Goal: Information Seeking & Learning: Learn about a topic

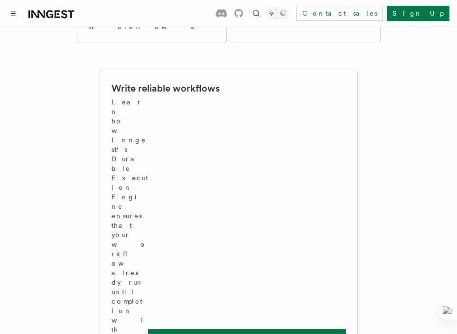
scroll to position [390, 0]
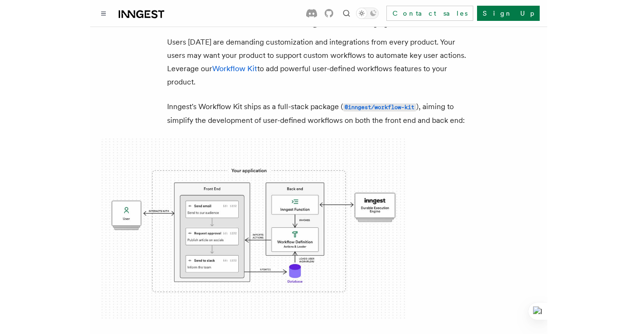
scroll to position [59, 0]
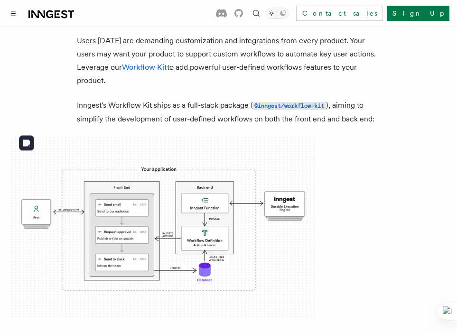
click at [170, 216] on img at bounding box center [163, 228] width 304 height 182
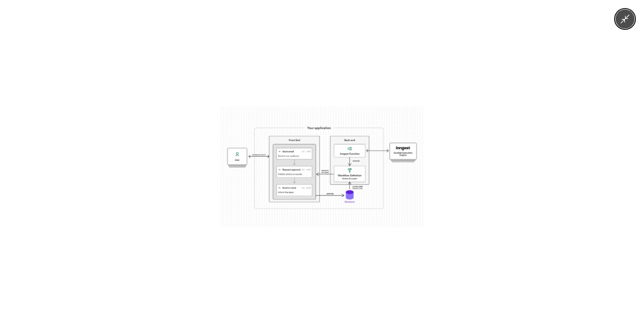
click at [319, 185] on img at bounding box center [322, 166] width 203 height 121
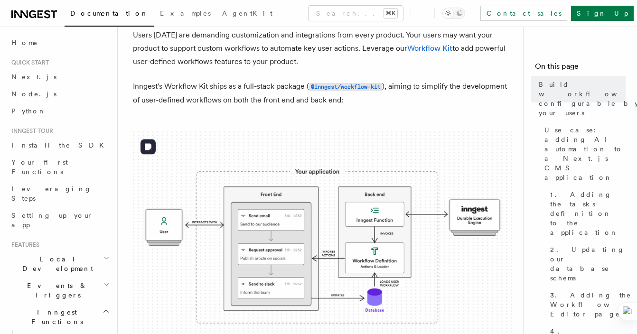
click at [286, 215] on img at bounding box center [323, 244] width 380 height 227
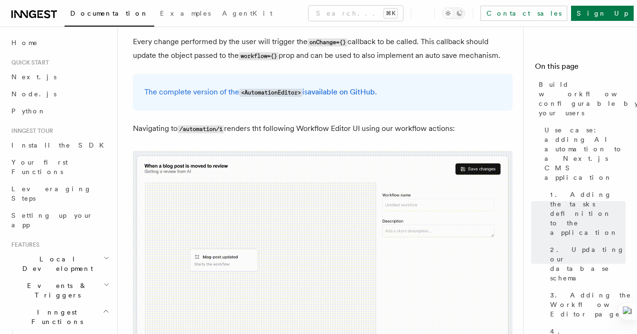
scroll to position [2945, 0]
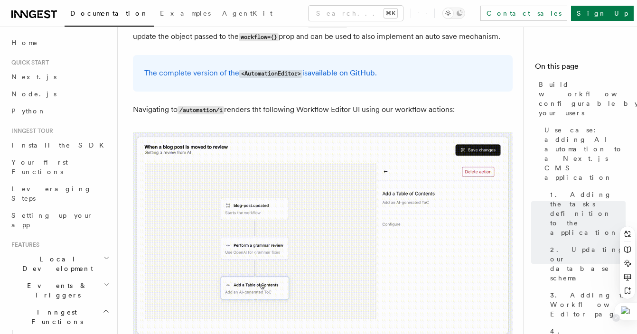
click at [457, 313] on div at bounding box center [625, 311] width 23 height 17
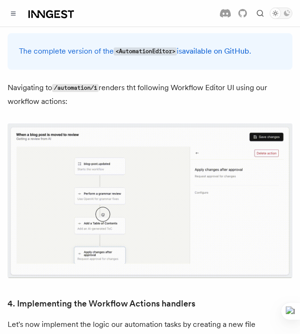
scroll to position [3096, 0]
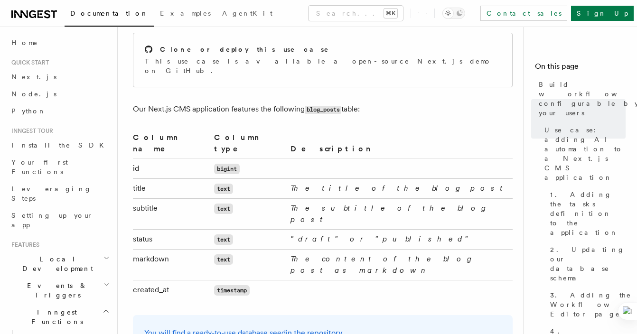
scroll to position [454, 0]
click at [68, 158] on span "Your first Functions" at bounding box center [61, 167] width 100 height 19
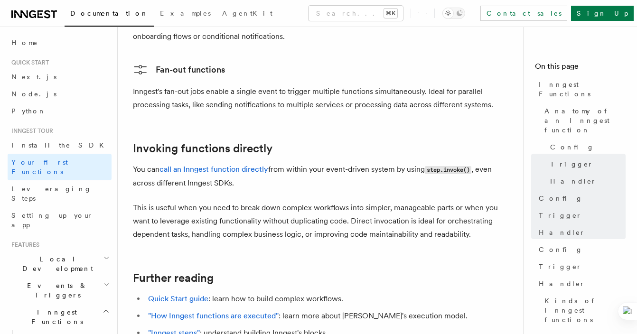
scroll to position [1904, 0]
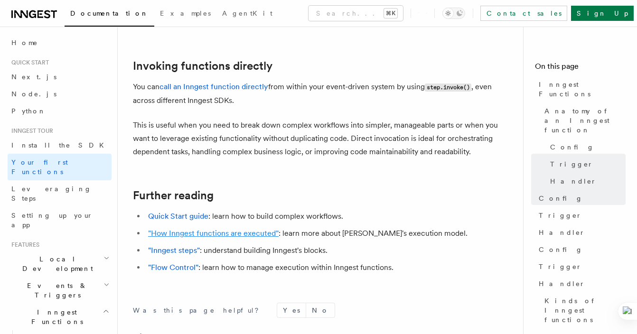
click at [246, 229] on link ""How Inngest functions are executed"" at bounding box center [213, 233] width 131 height 9
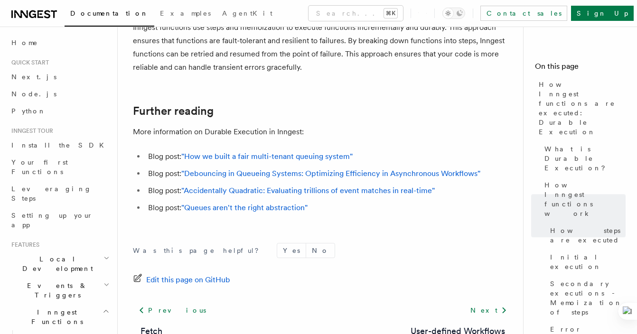
scroll to position [1916, 0]
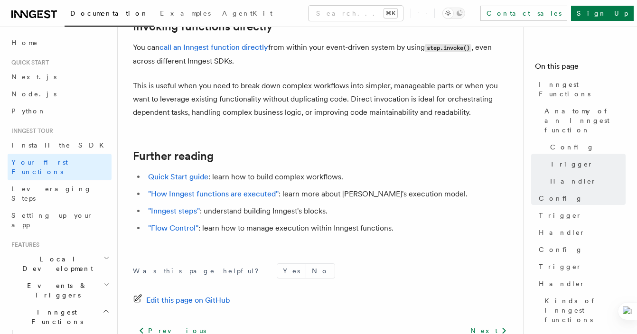
scroll to position [1995, 0]
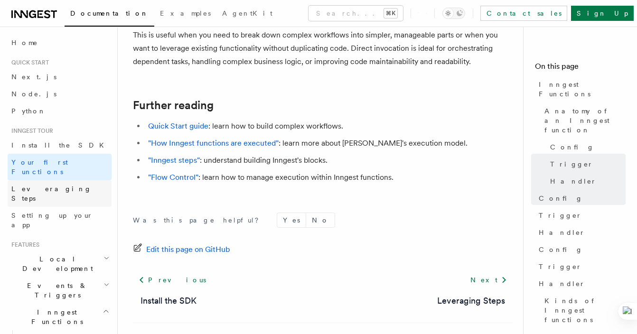
click at [71, 181] on link "Leveraging Steps" at bounding box center [60, 193] width 104 height 27
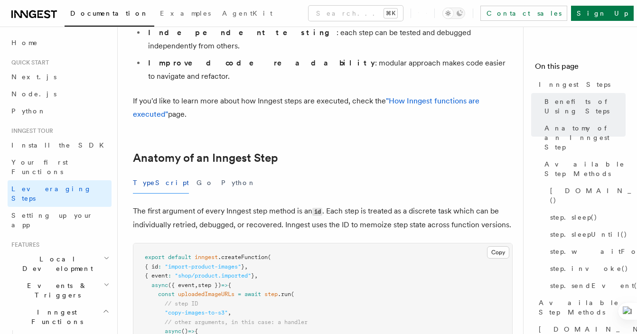
scroll to position [295, 0]
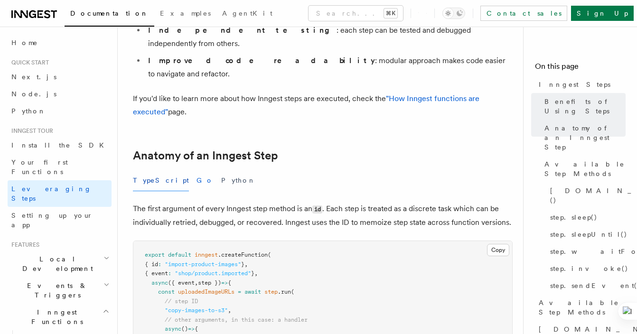
click at [196, 170] on button "Go" at bounding box center [204, 180] width 17 height 21
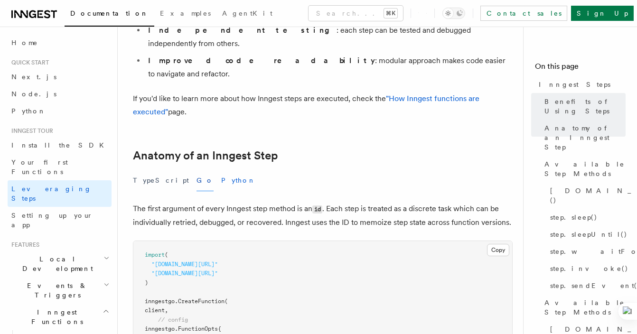
click at [221, 170] on button "Python" at bounding box center [238, 180] width 35 height 21
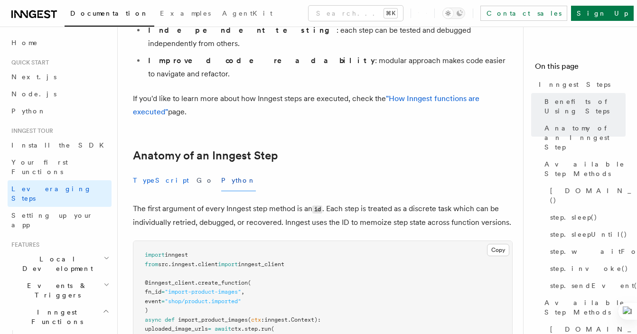
click at [147, 170] on button "TypeScript" at bounding box center [161, 180] width 56 height 21
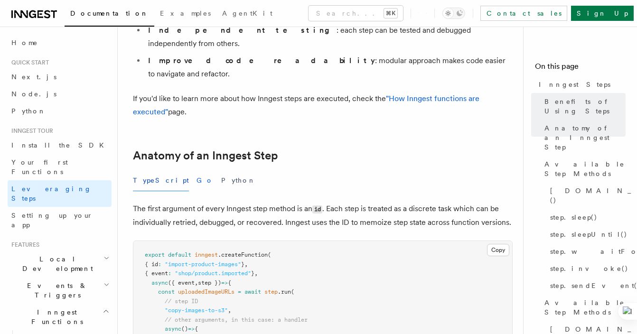
click at [196, 170] on button "Go" at bounding box center [204, 180] width 17 height 21
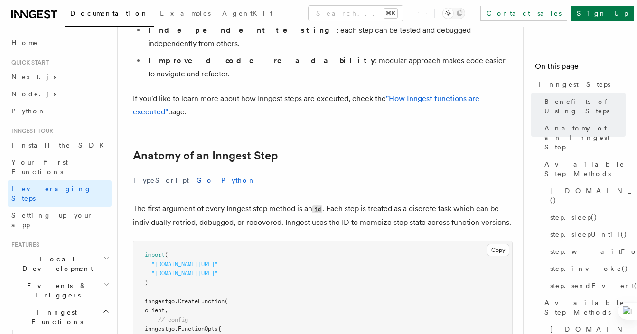
click at [221, 170] on button "Python" at bounding box center [238, 180] width 35 height 21
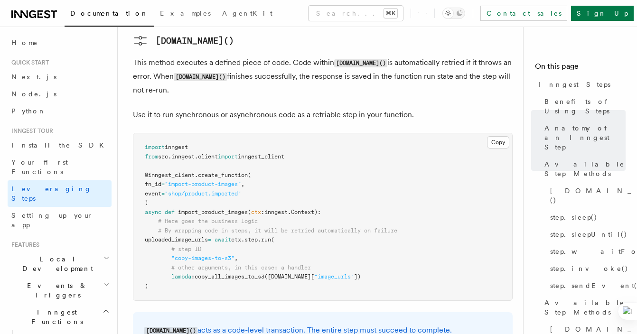
scroll to position [993, 0]
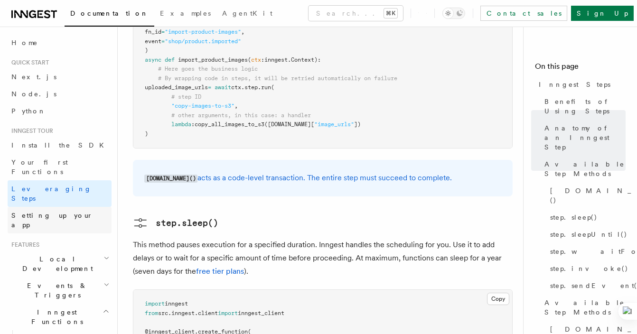
click at [72, 207] on link "Setting up your app" at bounding box center [60, 220] width 104 height 27
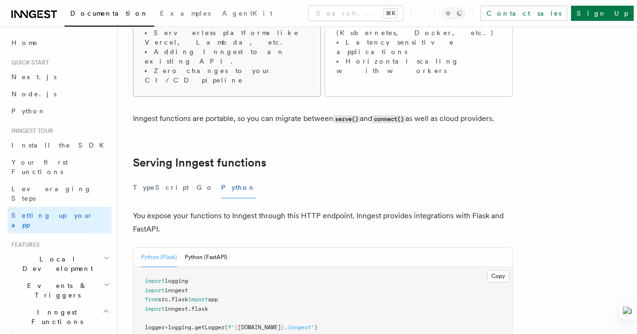
scroll to position [229, 0]
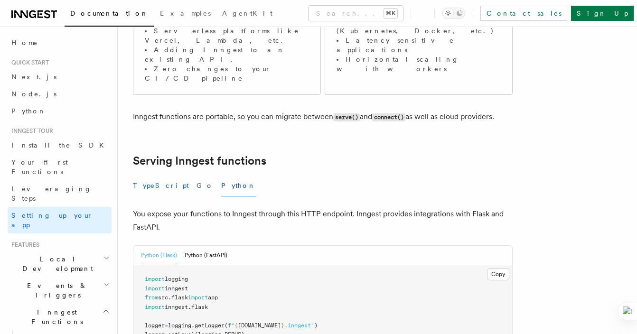
click at [165, 175] on button "TypeScript" at bounding box center [161, 185] width 56 height 21
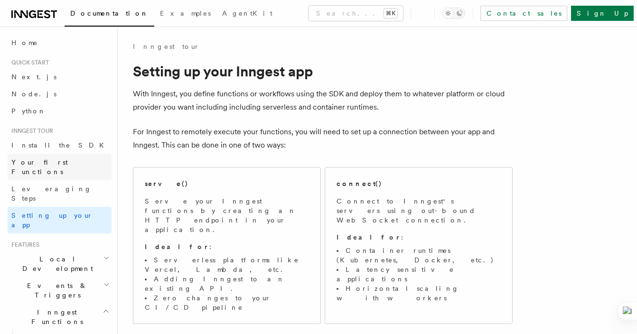
click at [80, 155] on link "Your first Functions" at bounding box center [60, 167] width 104 height 27
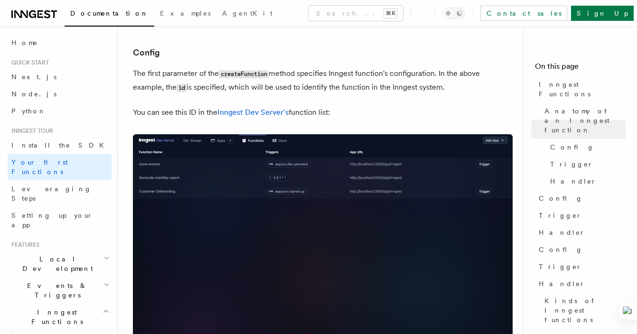
scroll to position [555, 0]
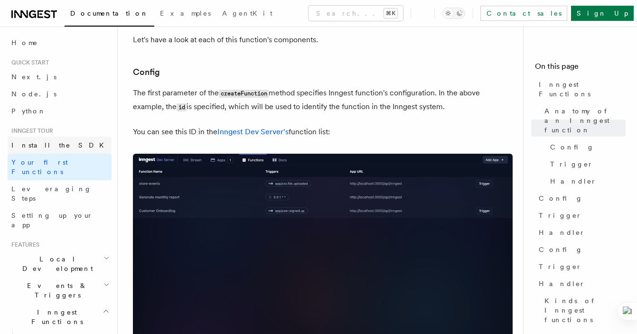
click at [48, 140] on span "Install the SDK" at bounding box center [60, 144] width 98 height 9
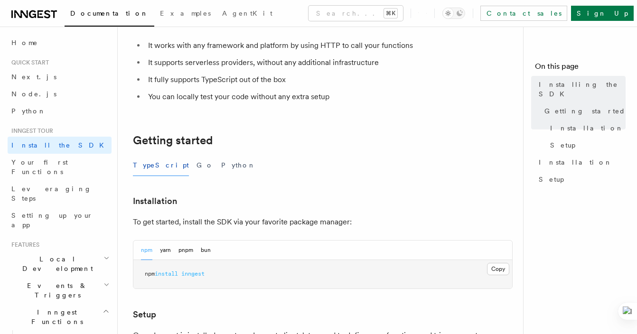
scroll to position [102, 0]
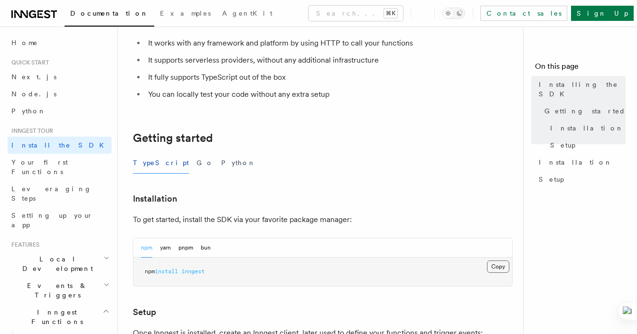
click at [457, 271] on button "Copy Copied" at bounding box center [498, 267] width 22 height 12
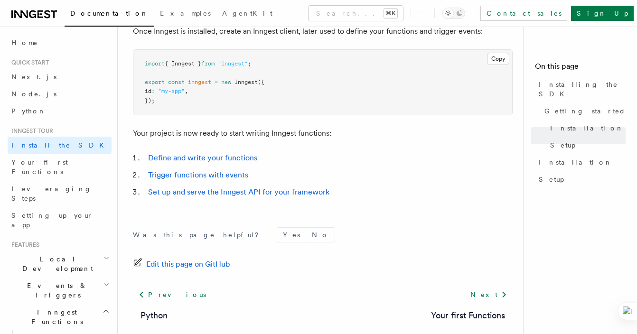
scroll to position [403, 0]
click at [244, 163] on link "Define and write your functions" at bounding box center [202, 158] width 109 height 9
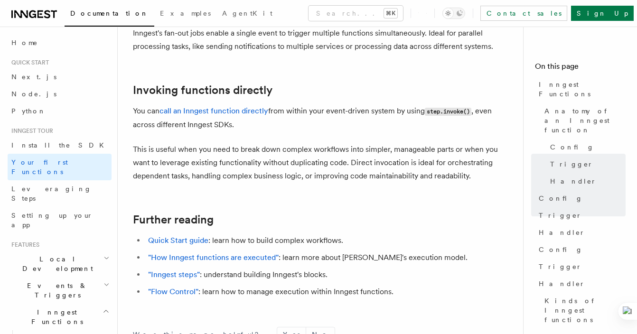
scroll to position [1888, 0]
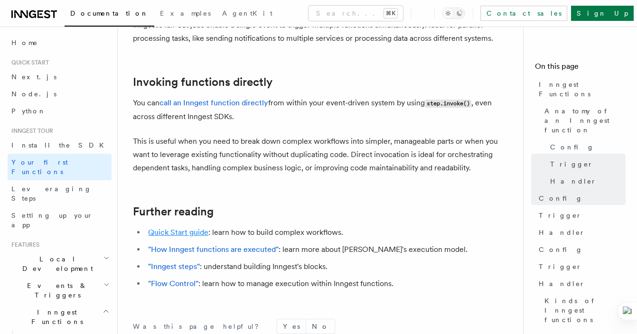
click at [192, 228] on link "Quick Start guide" at bounding box center [178, 232] width 60 height 9
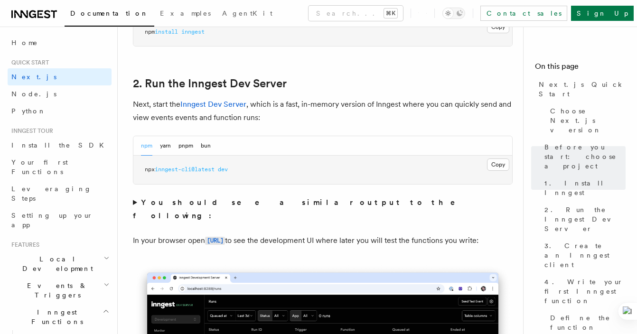
scroll to position [632, 0]
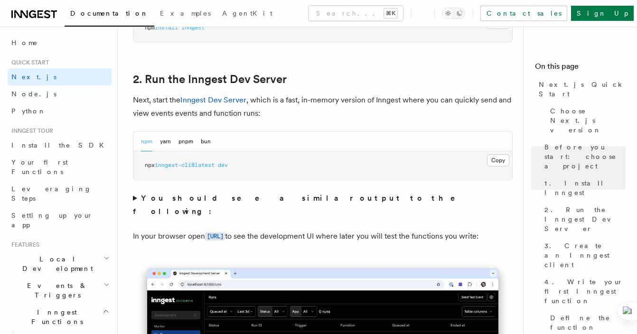
click at [212, 145] on div "npm yarn pnpm bun" at bounding box center [322, 141] width 379 height 19
click at [207, 142] on button "bun" at bounding box center [206, 141] width 10 height 19
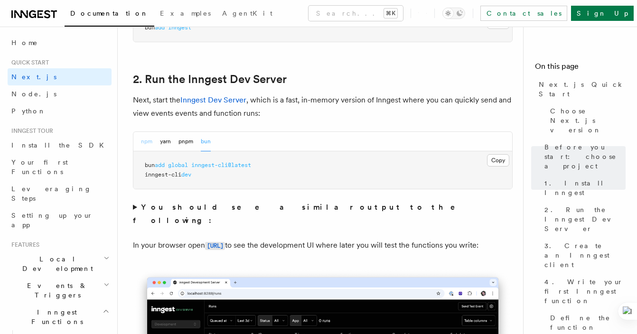
click at [148, 144] on button "npm" at bounding box center [146, 141] width 11 height 19
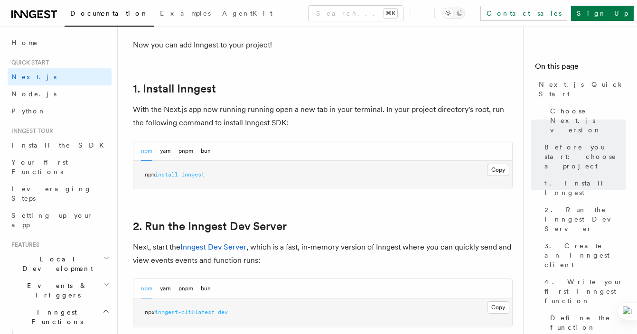
scroll to position [529, 0]
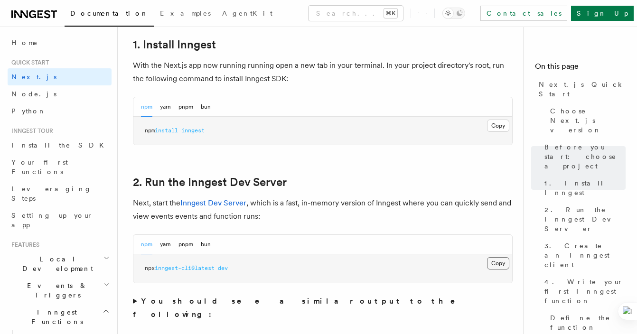
click at [488, 258] on button "Copy Copied" at bounding box center [498, 263] width 22 height 12
click at [208, 107] on button "bun" at bounding box center [206, 106] width 10 height 19
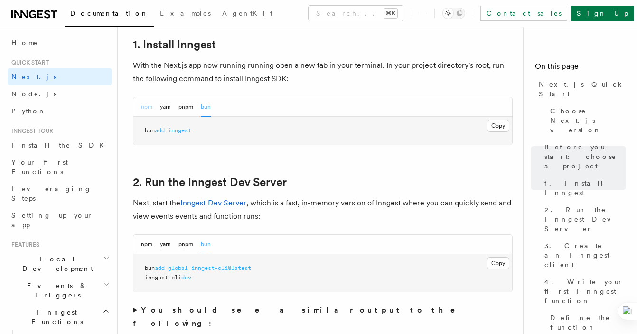
click at [145, 106] on button "npm" at bounding box center [146, 106] width 11 height 19
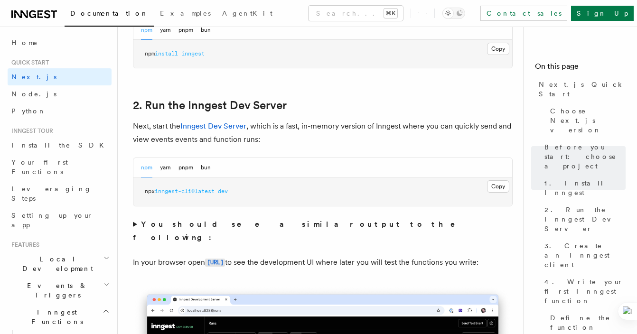
scroll to position [604, 0]
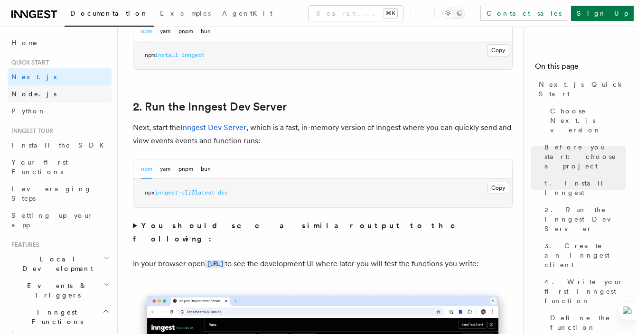
click at [83, 99] on link "Node.js" at bounding box center [60, 93] width 104 height 17
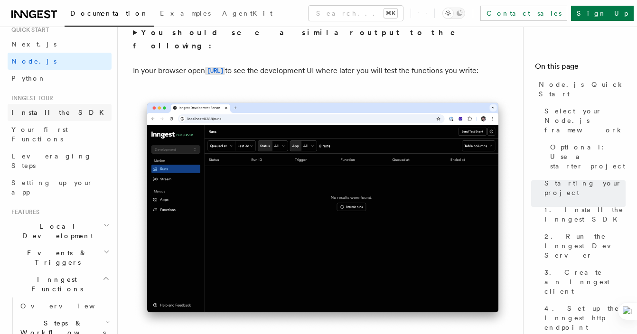
scroll to position [34, 0]
click at [59, 131] on span "Your first Functions" at bounding box center [39, 133] width 56 height 17
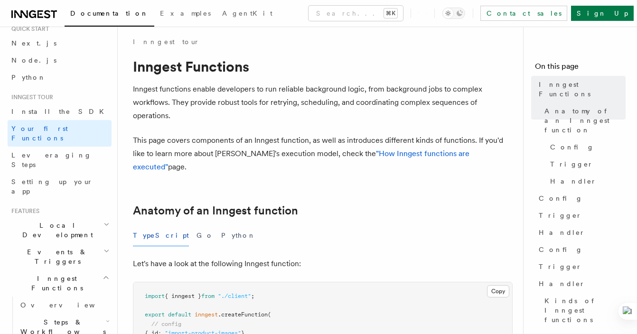
scroll to position [3, 0]
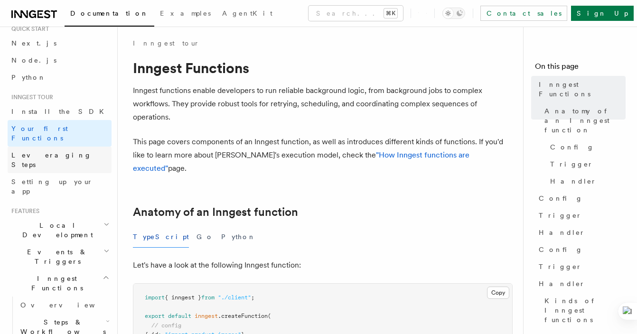
click at [89, 148] on link "Leveraging Steps" at bounding box center [60, 160] width 104 height 27
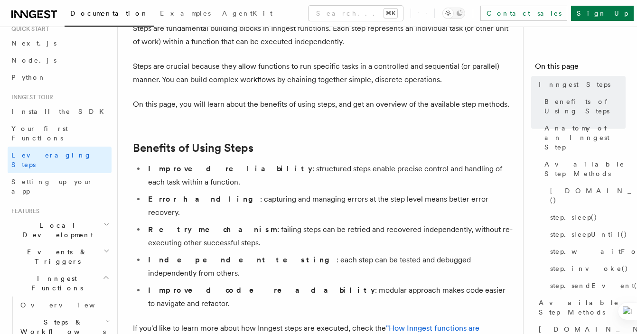
scroll to position [66, 0]
click at [84, 173] on link "Setting up your app" at bounding box center [60, 186] width 104 height 27
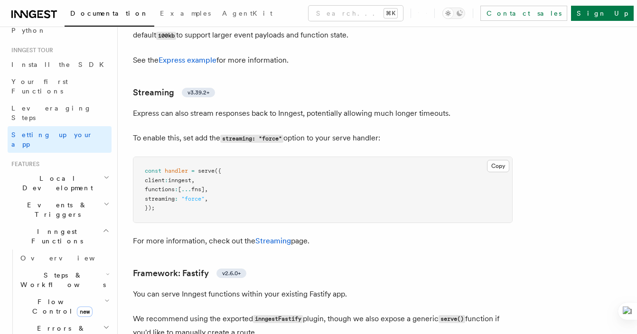
scroll to position [82, 0]
click at [55, 269] on span "Steps & Workflows" at bounding box center [61, 278] width 89 height 19
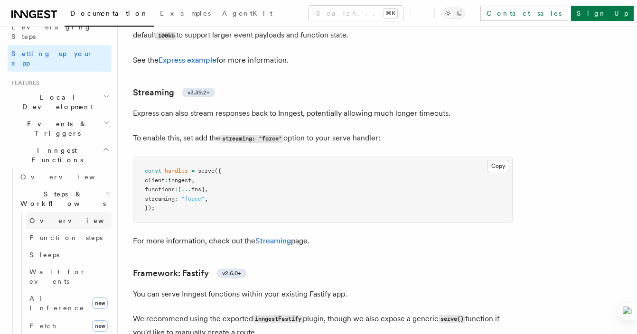
scroll to position [162, 0]
click at [74, 268] on span "Wait for events" at bounding box center [57, 276] width 56 height 17
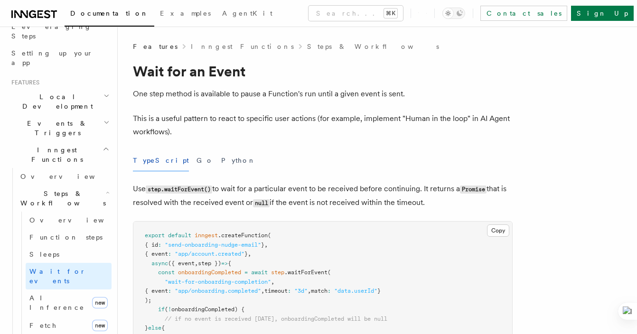
scroll to position [216, 0]
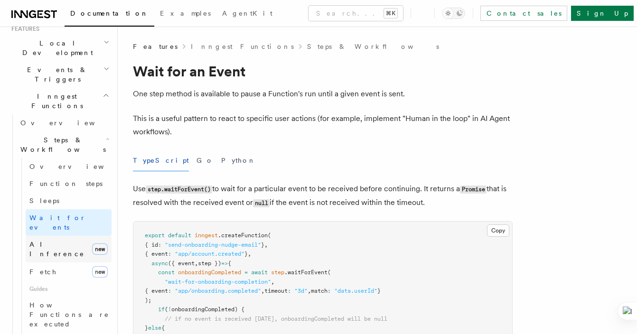
click at [65, 241] on span "AI Inference" at bounding box center [56, 249] width 55 height 17
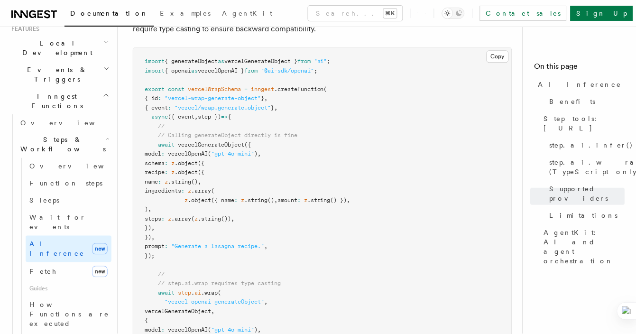
scroll to position [2420, 0]
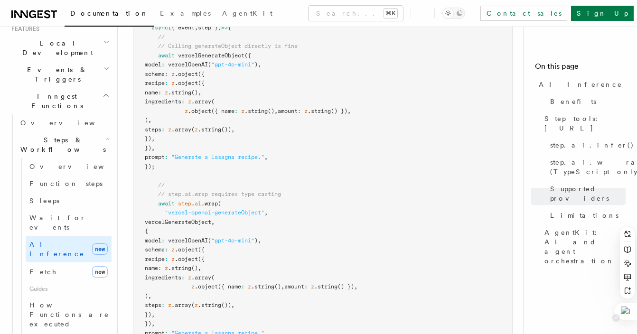
click at [625, 310] on div at bounding box center [625, 311] width 23 height 17
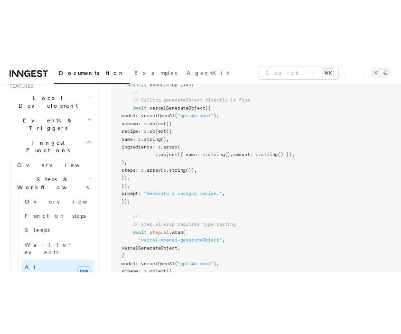
scroll to position [2492, 0]
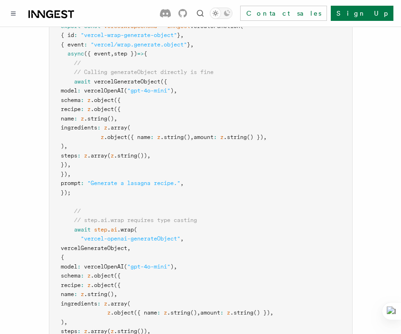
click at [350, 146] on pre "import { generateObject as vercelGenerateObject } from "ai" ; import { openai a…" at bounding box center [200, 197] width 303 height 426
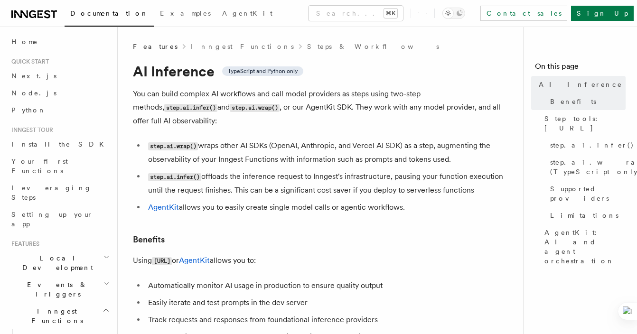
scroll to position [0, 0]
click at [66, 147] on link "Install the SDK" at bounding box center [60, 145] width 104 height 17
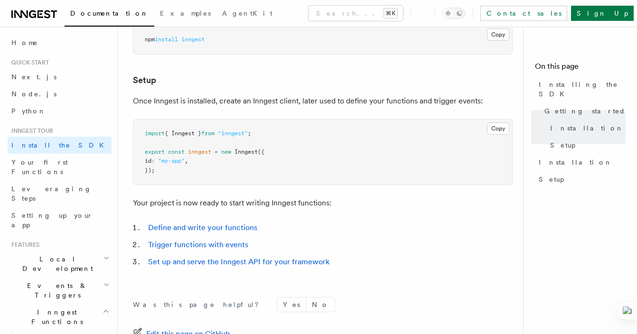
scroll to position [338, 0]
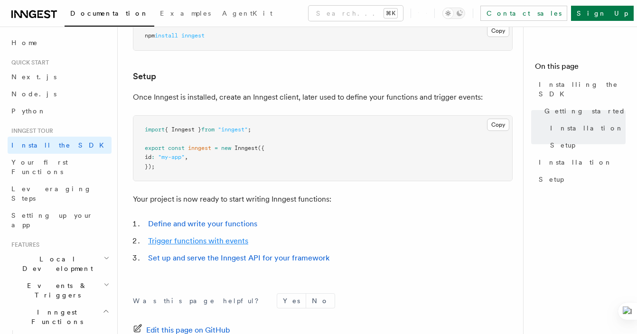
click at [242, 243] on link "Trigger functions with events" at bounding box center [198, 240] width 100 height 9
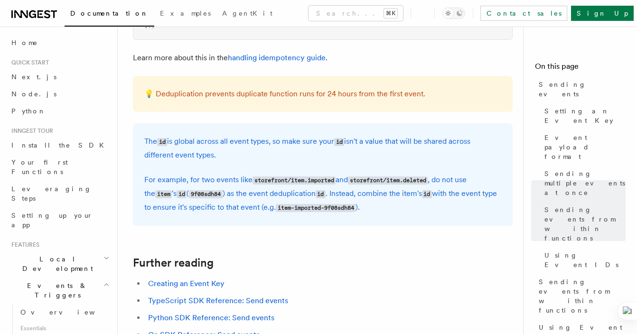
scroll to position [2690, 0]
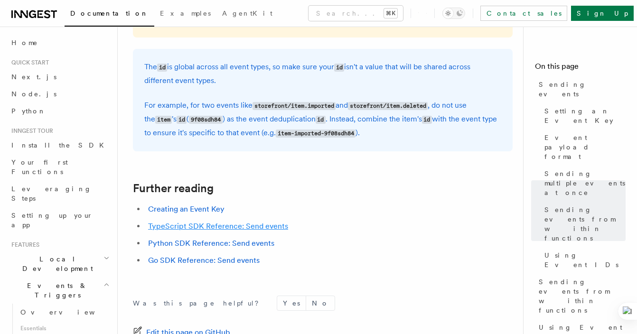
click at [270, 231] on link "TypeScript SDK Reference: Send events" at bounding box center [218, 226] width 140 height 9
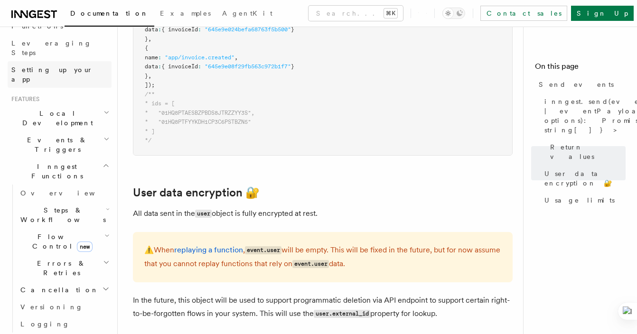
scroll to position [169, 0]
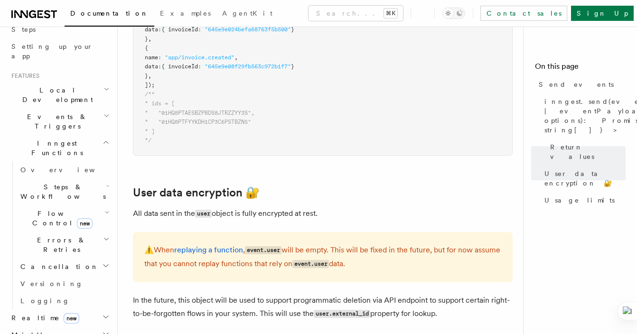
click at [54, 209] on span "Flow Control new" at bounding box center [61, 218] width 88 height 19
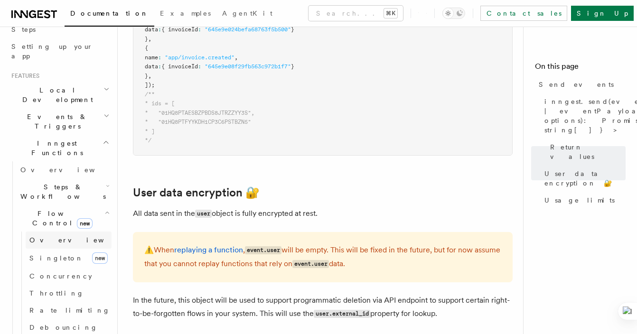
click at [73, 232] on link "Overview" at bounding box center [69, 240] width 86 height 17
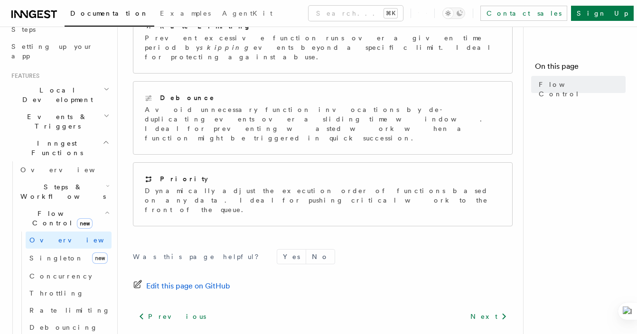
scroll to position [321, 0]
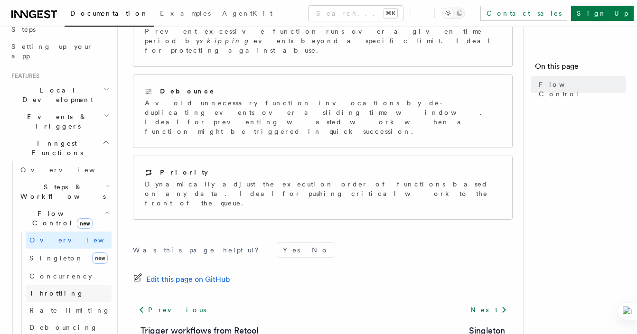
click at [77, 285] on link "Throttling" at bounding box center [69, 293] width 86 height 17
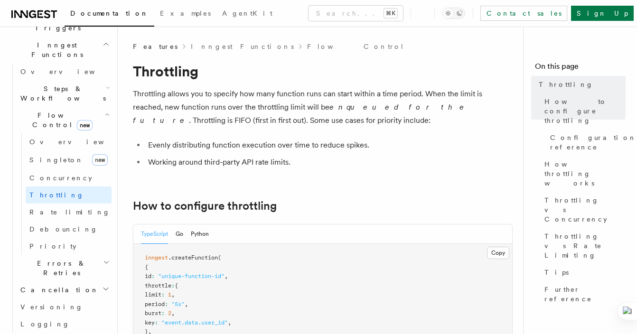
scroll to position [291, 0]
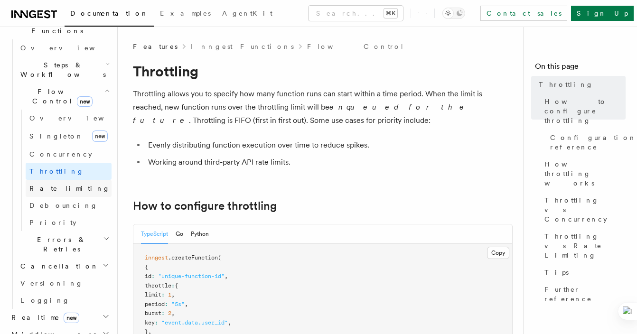
click at [78, 180] on link "Rate limiting" at bounding box center [69, 188] width 86 height 17
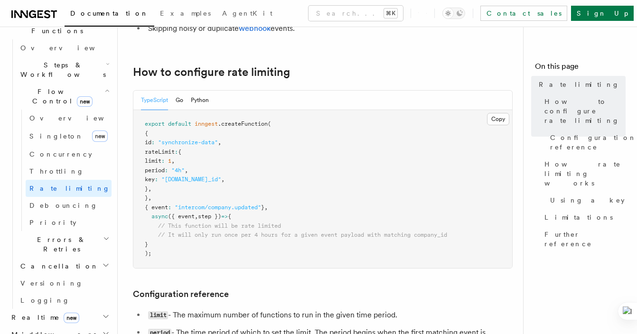
scroll to position [146, 0]
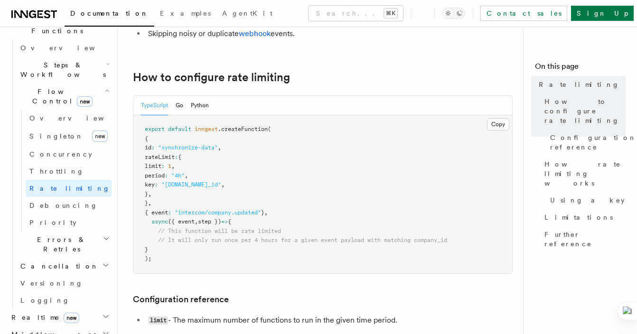
click at [185, 108] on div "TypeScript Go Python" at bounding box center [175, 105] width 68 height 19
click at [180, 105] on button "Go" at bounding box center [180, 105] width 8 height 19
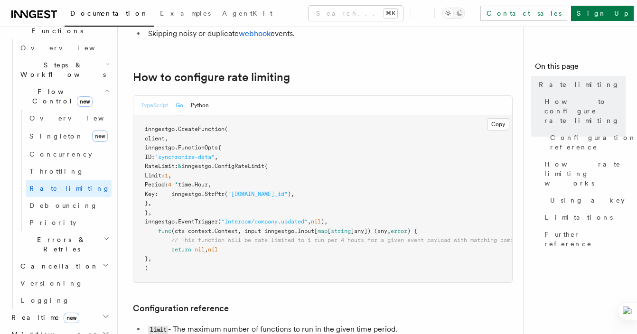
click at [159, 106] on button "TypeScript" at bounding box center [154, 105] width 27 height 19
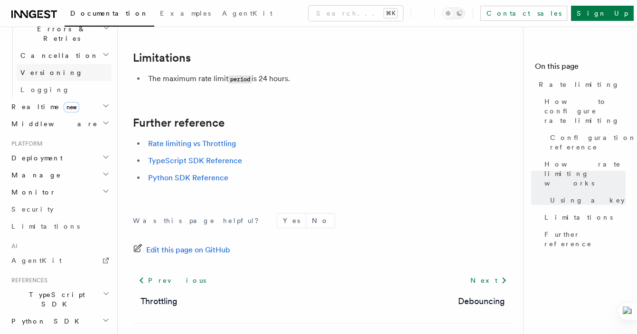
scroll to position [501, 0]
click at [72, 184] on h2 "Monitor" at bounding box center [60, 192] width 104 height 17
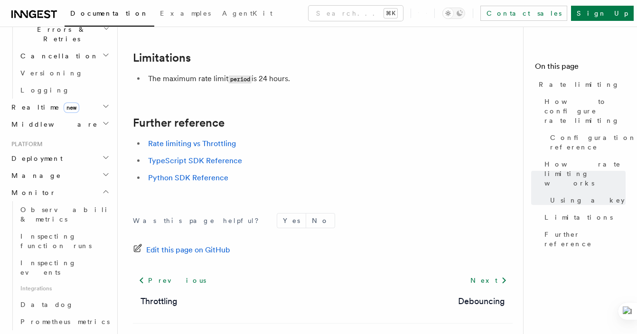
click at [78, 167] on h2 "Manage" at bounding box center [60, 175] width 104 height 17
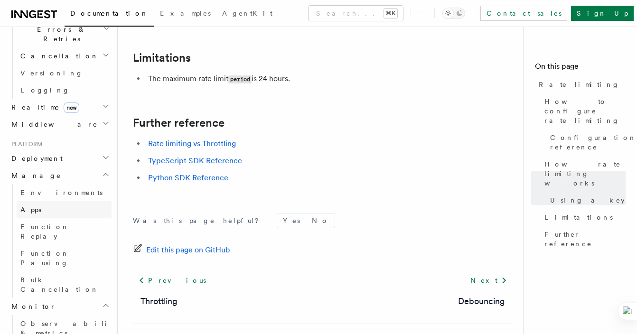
click at [71, 201] on link "Apps" at bounding box center [64, 209] width 95 height 17
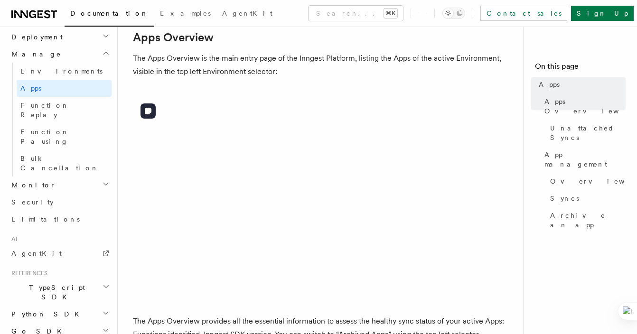
scroll to position [173, 0]
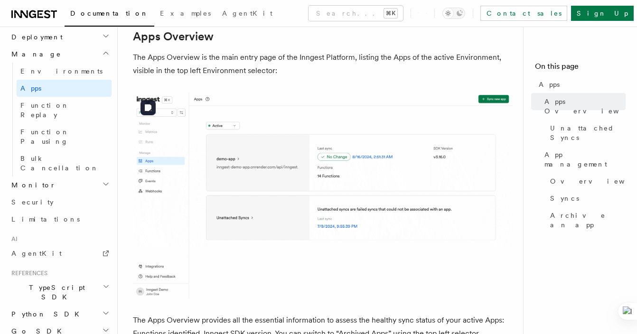
click at [178, 148] on img at bounding box center [323, 196] width 380 height 206
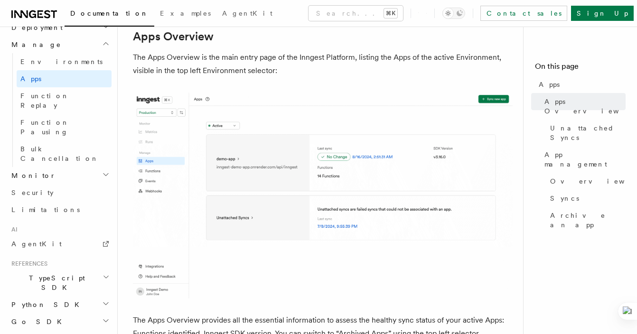
click at [52, 330] on link "REST API" at bounding box center [60, 338] width 104 height 17
click at [66, 270] on h2 "TypeScript SDK" at bounding box center [60, 283] width 104 height 27
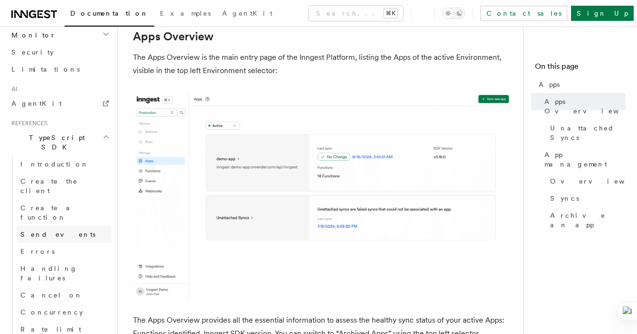
scroll to position [650, 0]
click at [71, 174] on link "Create the client" at bounding box center [64, 187] width 95 height 27
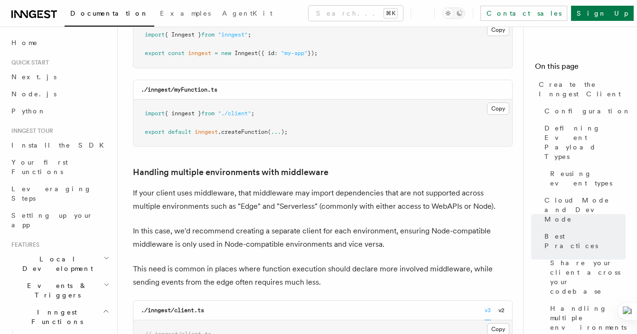
scroll to position [1722, 0]
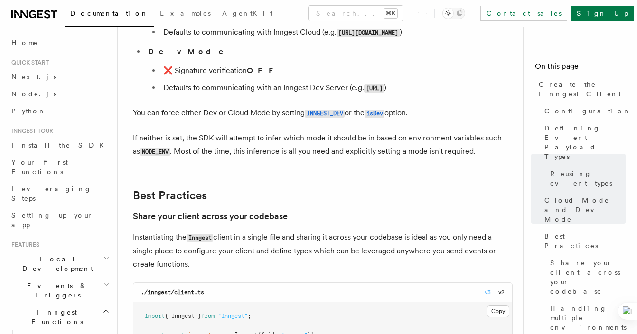
click at [35, 16] on icon at bounding box center [32, 14] width 7 height 8
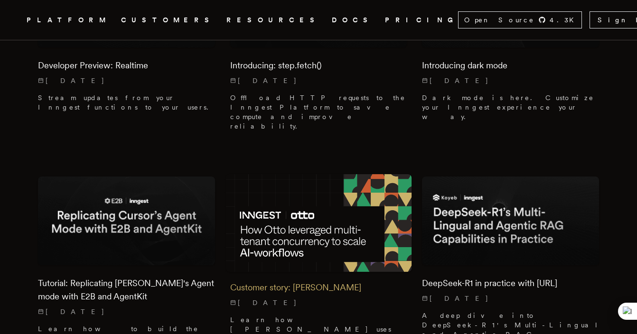
scroll to position [1693, 0]
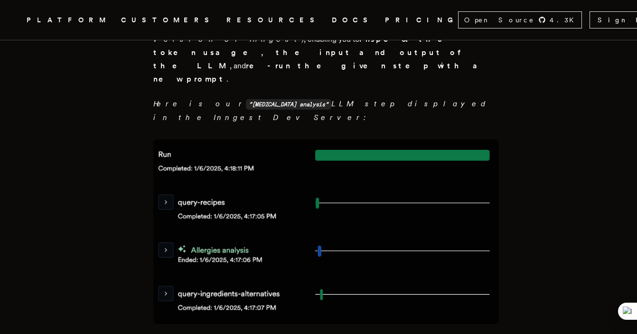
scroll to position [3023, 0]
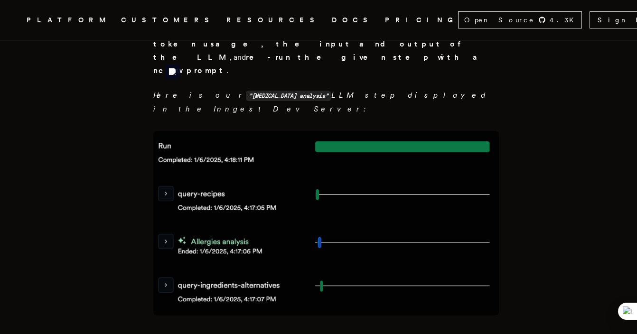
click at [174, 131] on img at bounding box center [325, 223] width 345 height 185
click at [171, 131] on img at bounding box center [325, 223] width 345 height 185
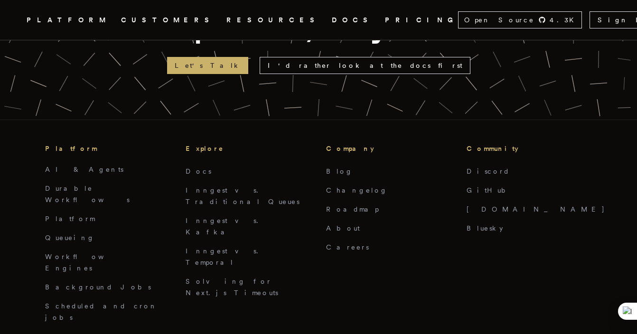
scroll to position [5150, 0]
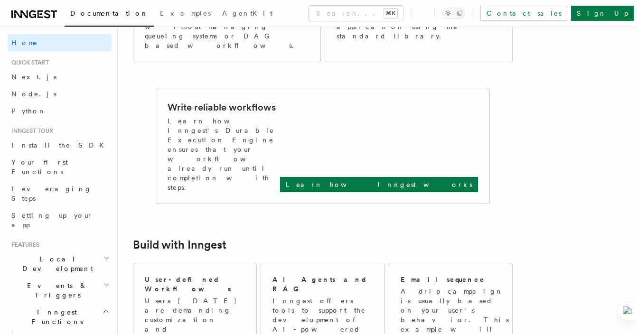
scroll to position [341, 0]
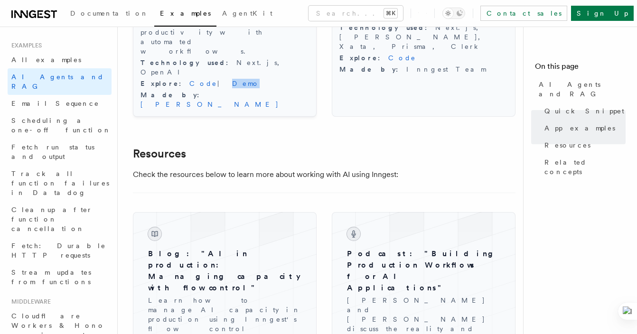
scroll to position [1222, 0]
